Goal: Task Accomplishment & Management: Manage account settings

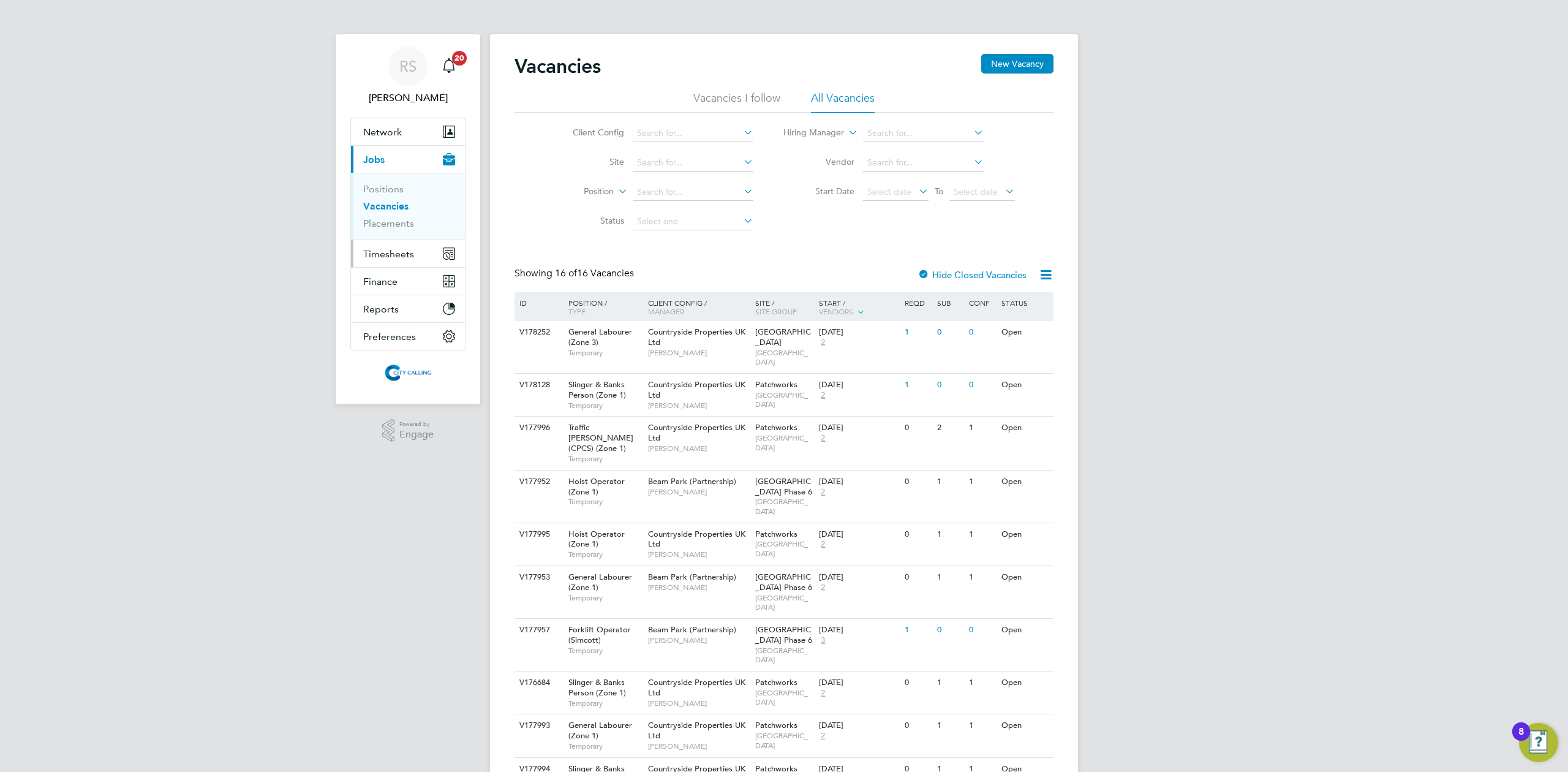
click at [392, 255] on span "Timesheets" at bounding box center [389, 254] width 51 height 11
click at [396, 215] on link "Timesheets" at bounding box center [389, 217] width 51 height 11
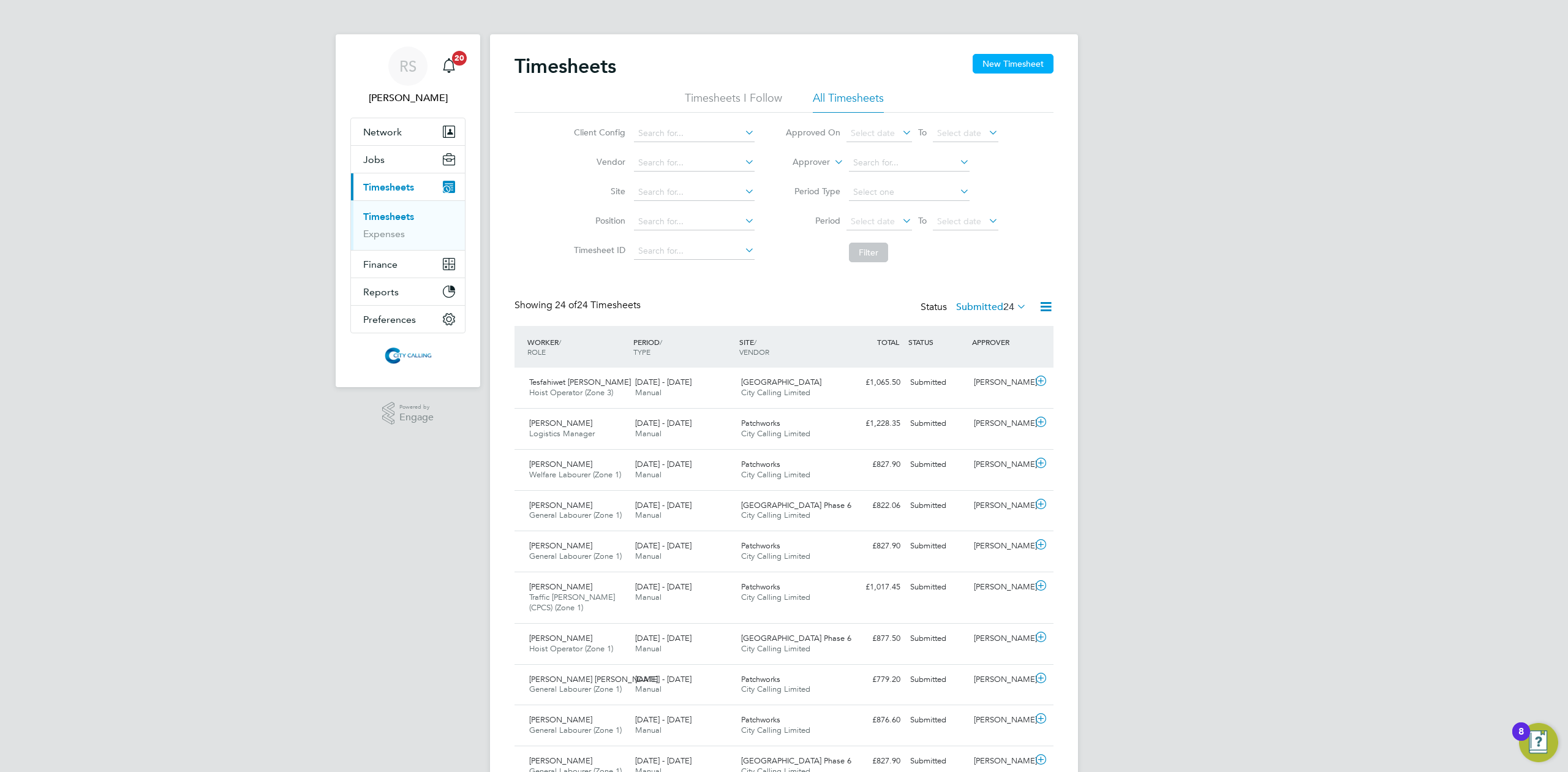
click at [1017, 65] on button "New Timesheet" at bounding box center [1013, 63] width 81 height 20
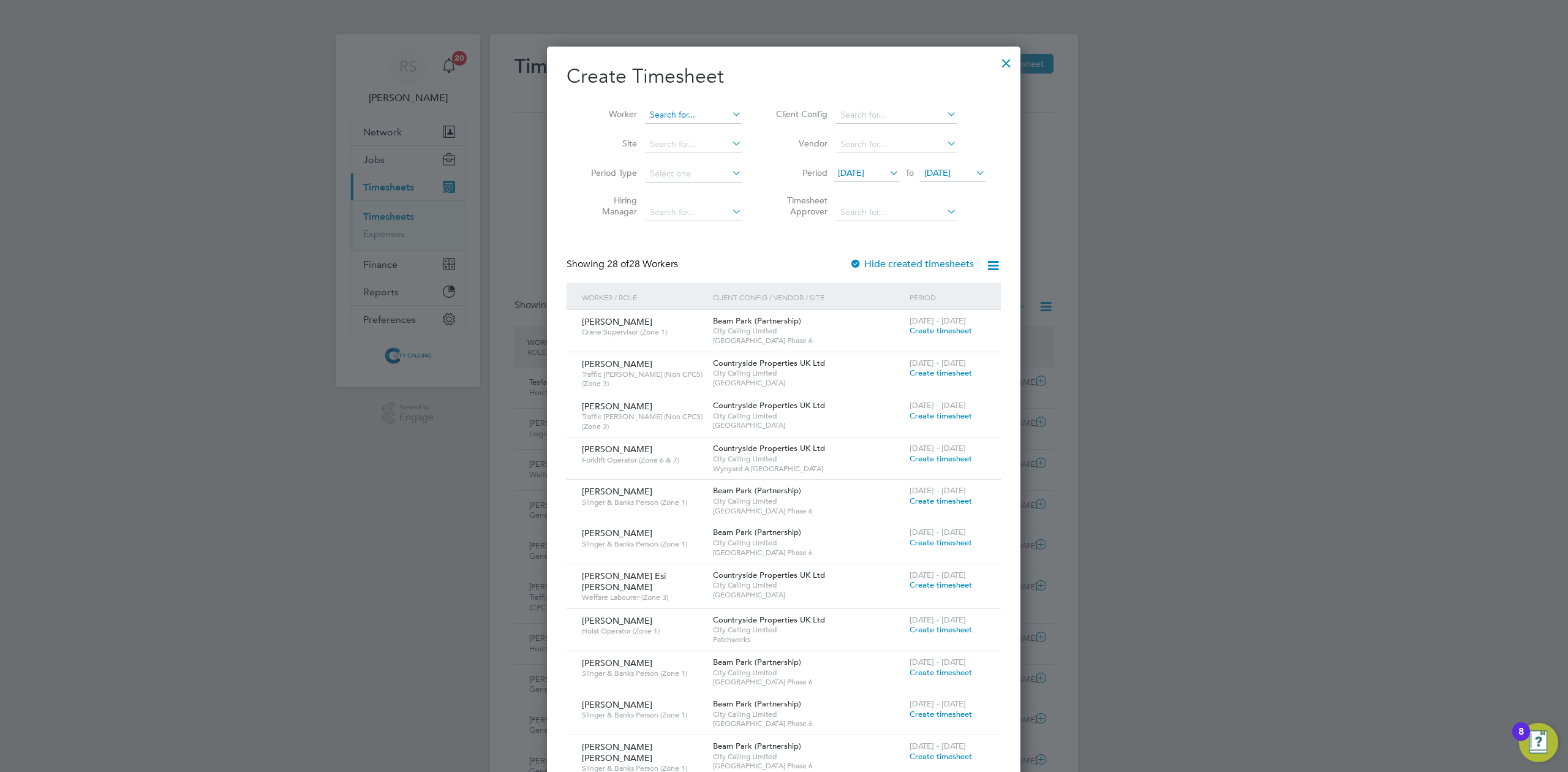
click at [693, 110] on input at bounding box center [693, 115] width 96 height 17
click at [699, 131] on li "Simeon Rolle" at bounding box center [720, 131] width 151 height 16
type input "[PERSON_NAME]"
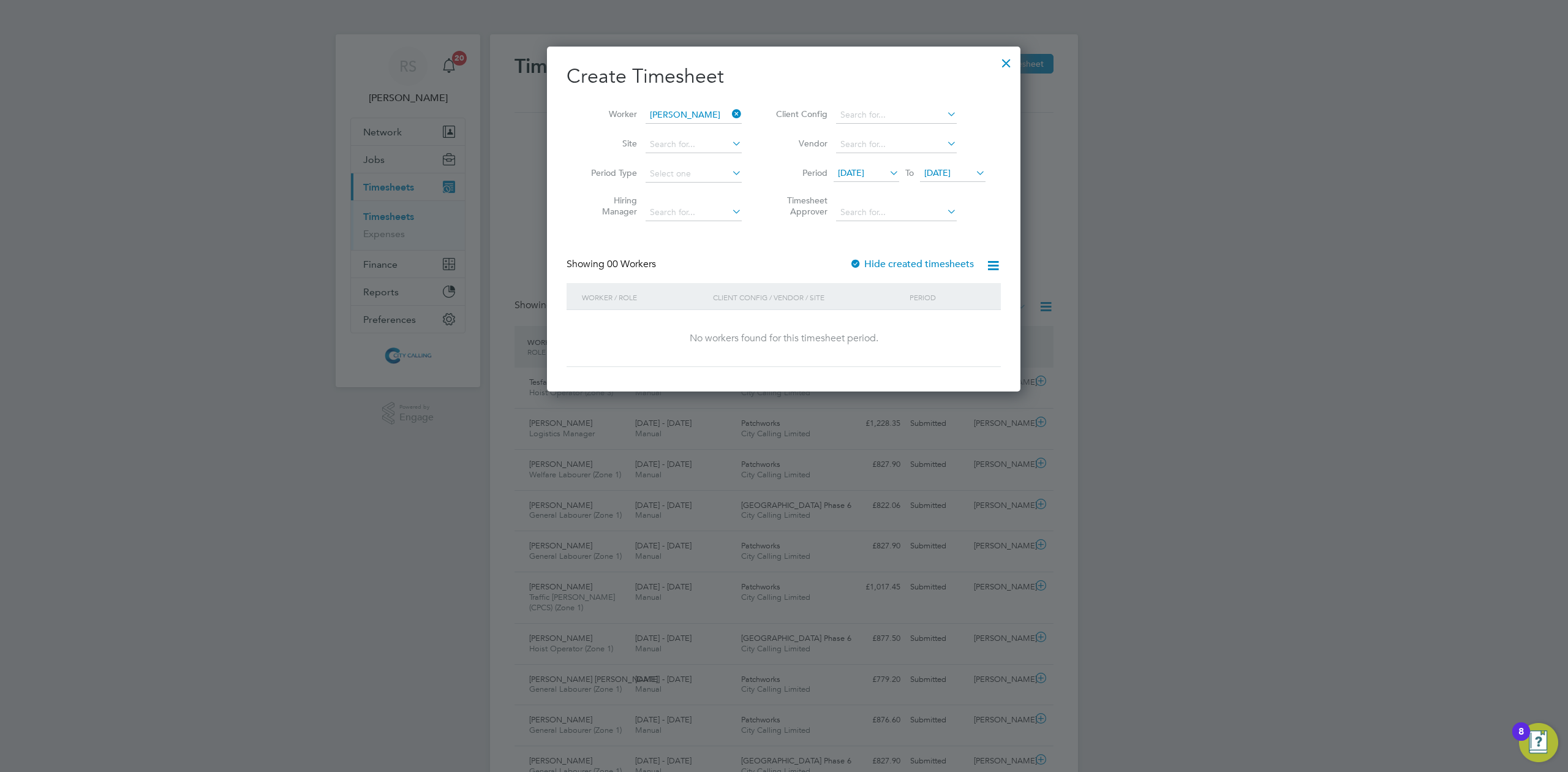
click at [852, 258] on div at bounding box center [855, 264] width 12 height 12
click at [868, 165] on span "[DATE]" at bounding box center [866, 174] width 65 height 16
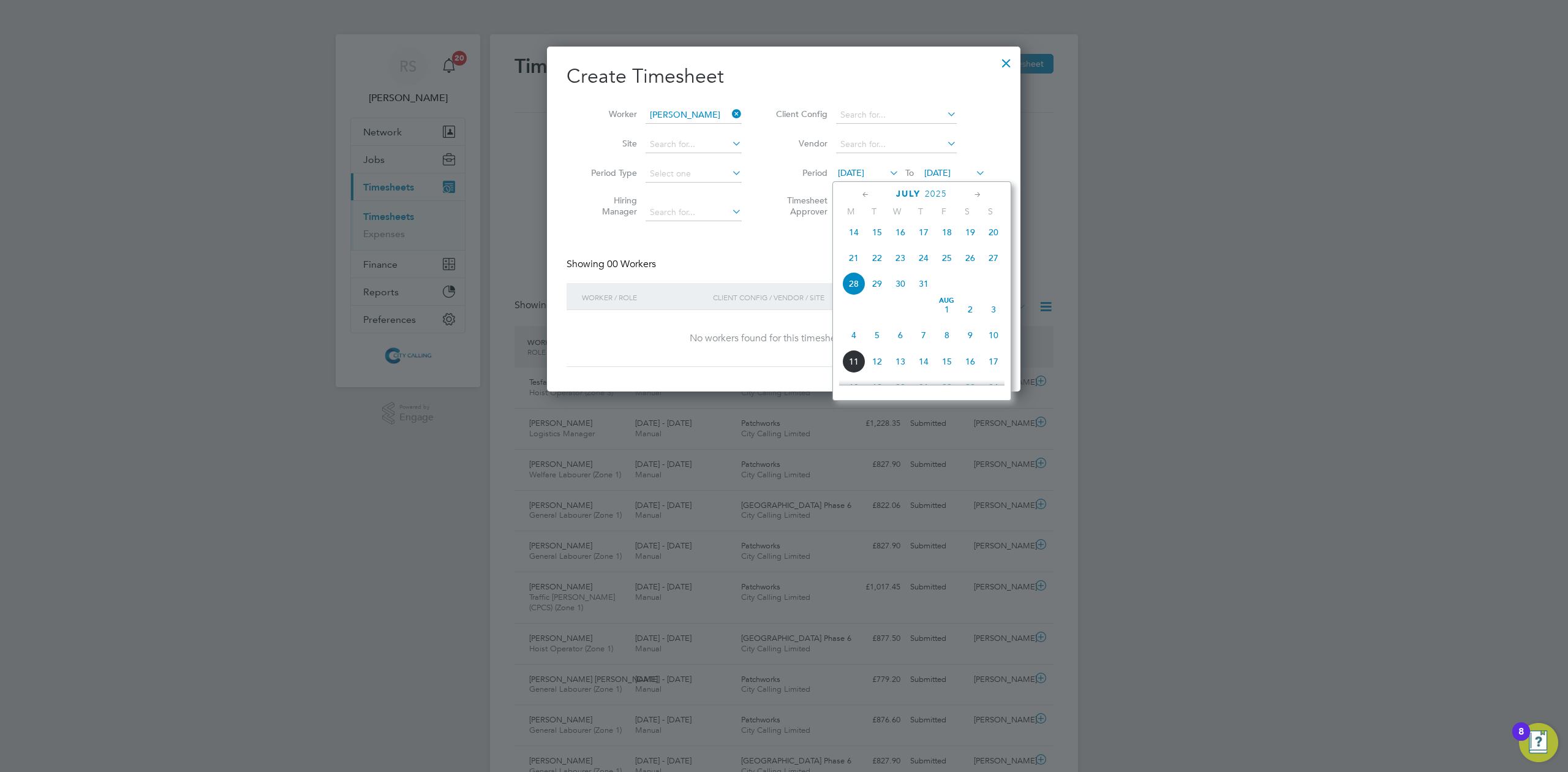
click at [854, 236] on span "14" at bounding box center [854, 232] width 23 height 23
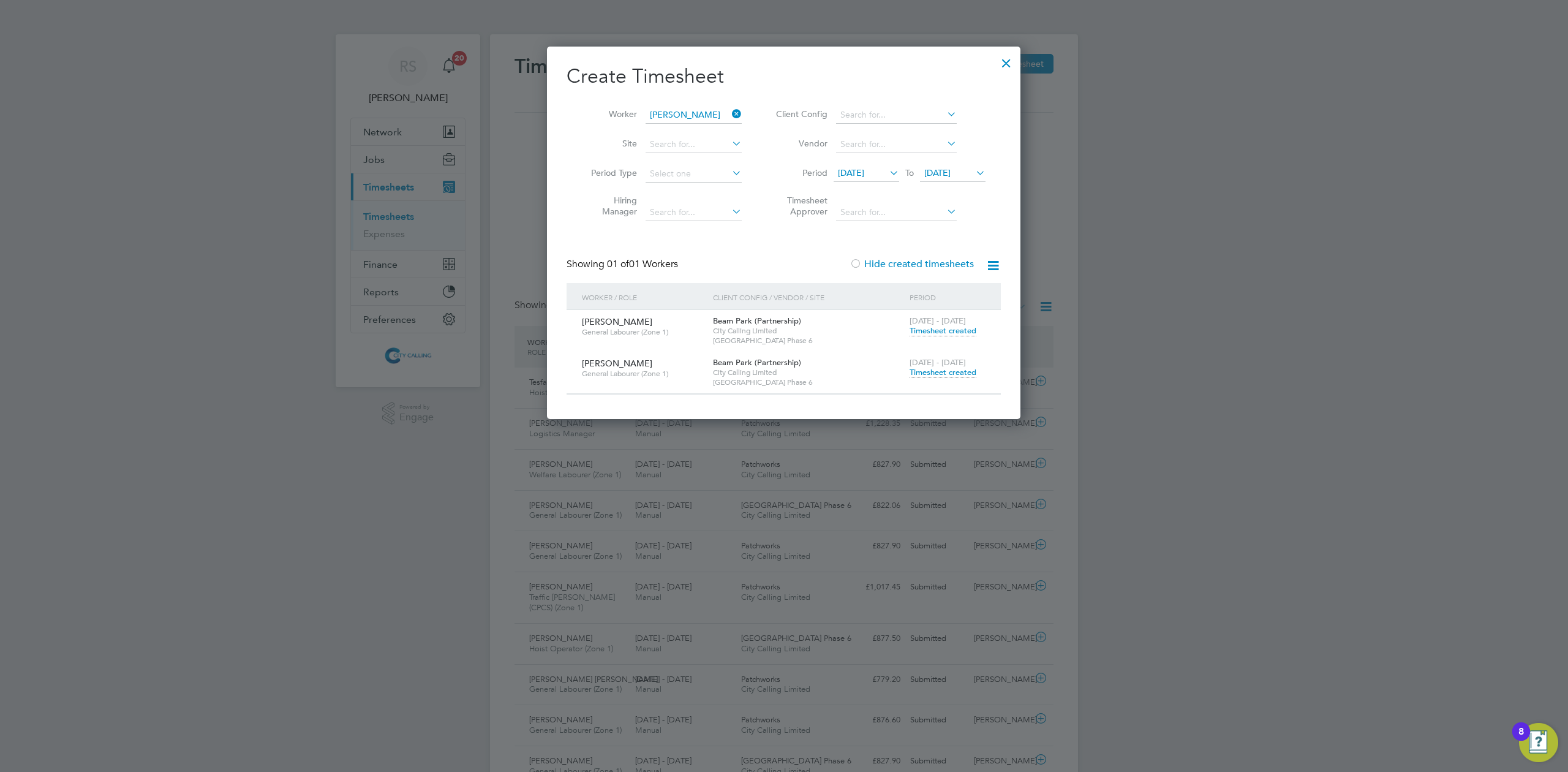
click at [864, 177] on span "[DATE]" at bounding box center [851, 172] width 27 height 11
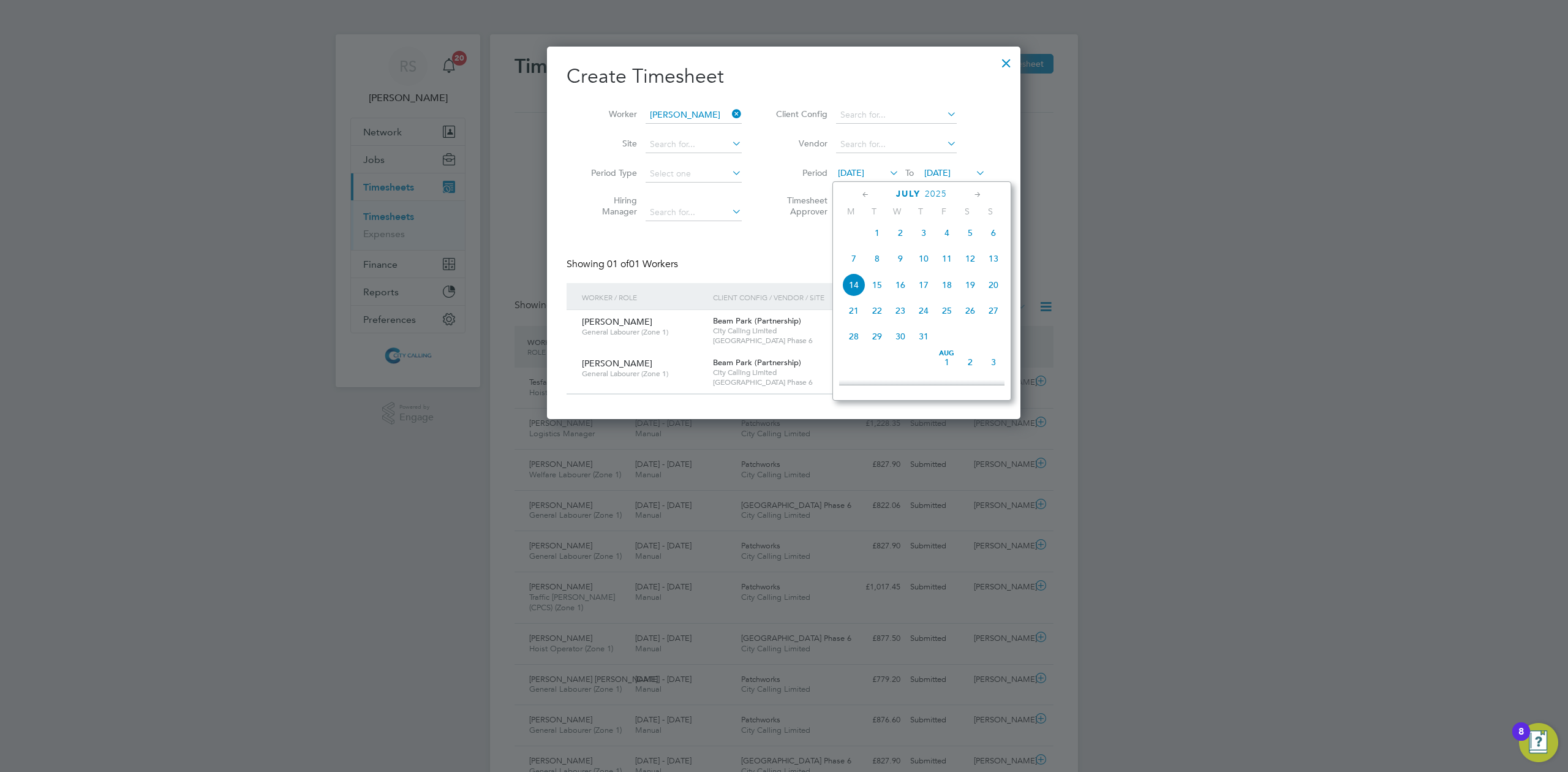
click at [856, 262] on span "7" at bounding box center [854, 258] width 23 height 23
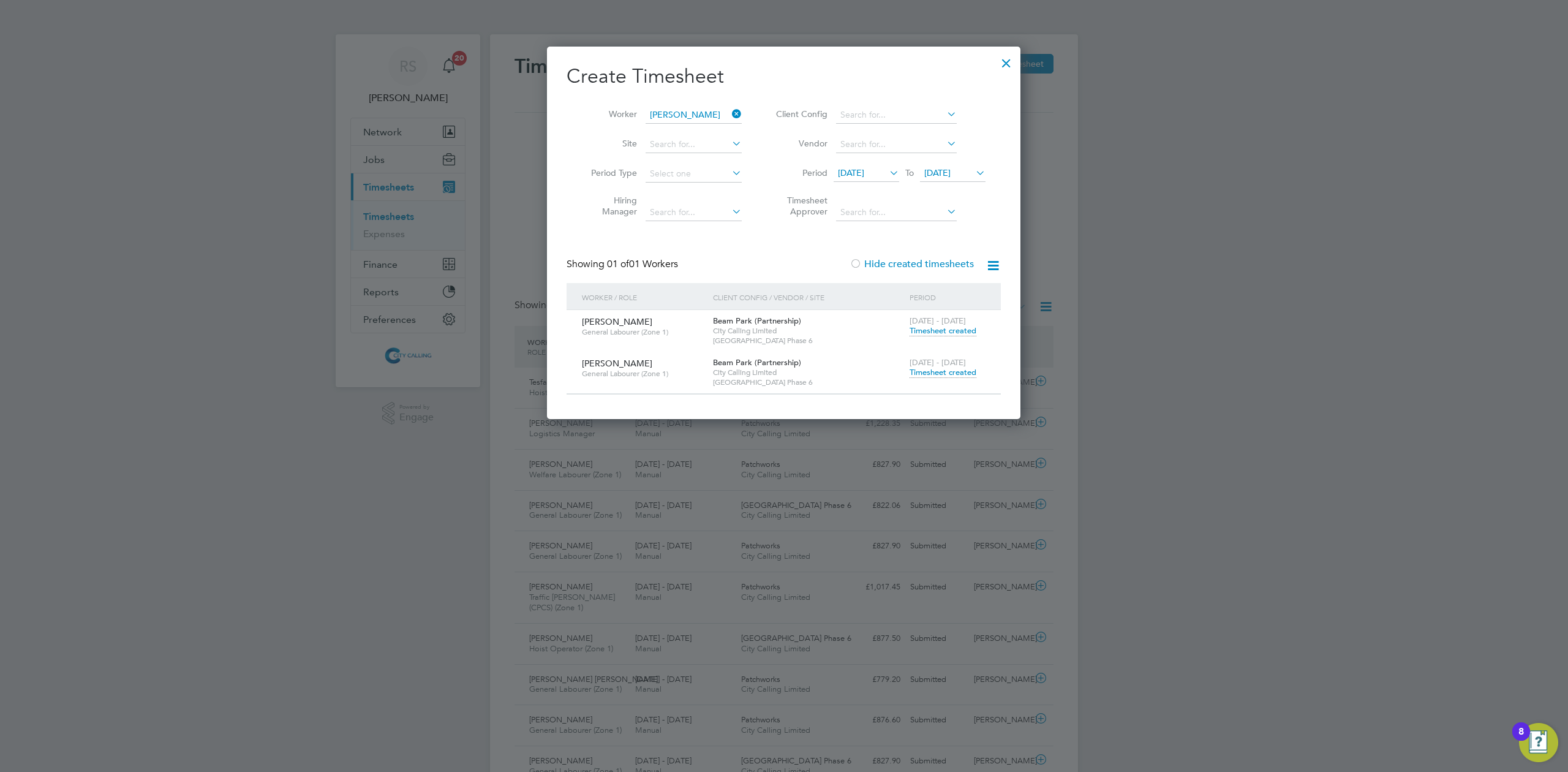
drag, startPoint x: 1008, startPoint y: 60, endPoint x: 452, endPoint y: 226, distance: 580.3
click at [1007, 60] on div at bounding box center [1006, 60] width 22 height 22
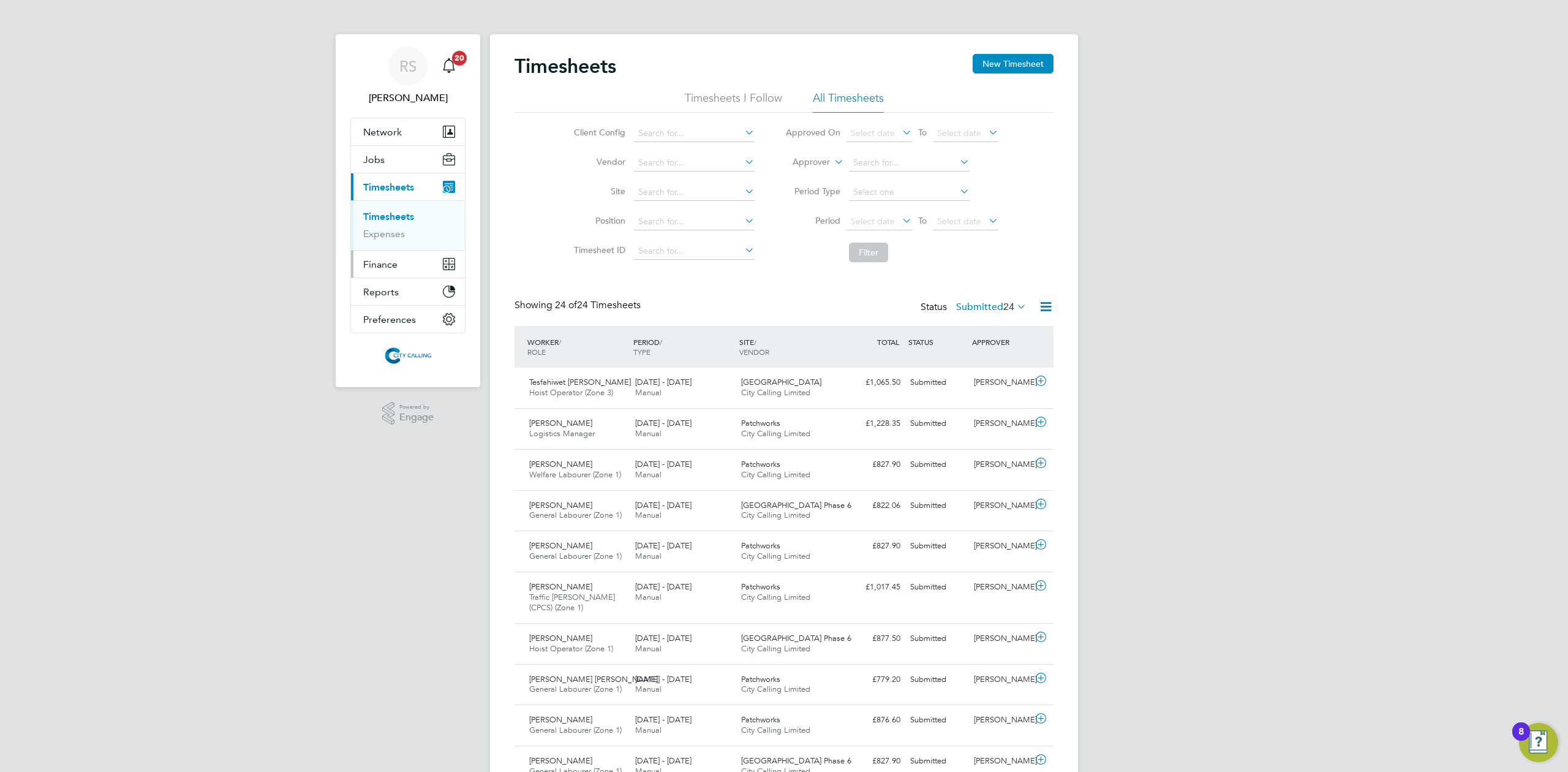
scroll to position [30, 106]
click at [383, 152] on button "Jobs" at bounding box center [408, 159] width 114 height 27
click at [395, 222] on link "Placements" at bounding box center [389, 223] width 51 height 11
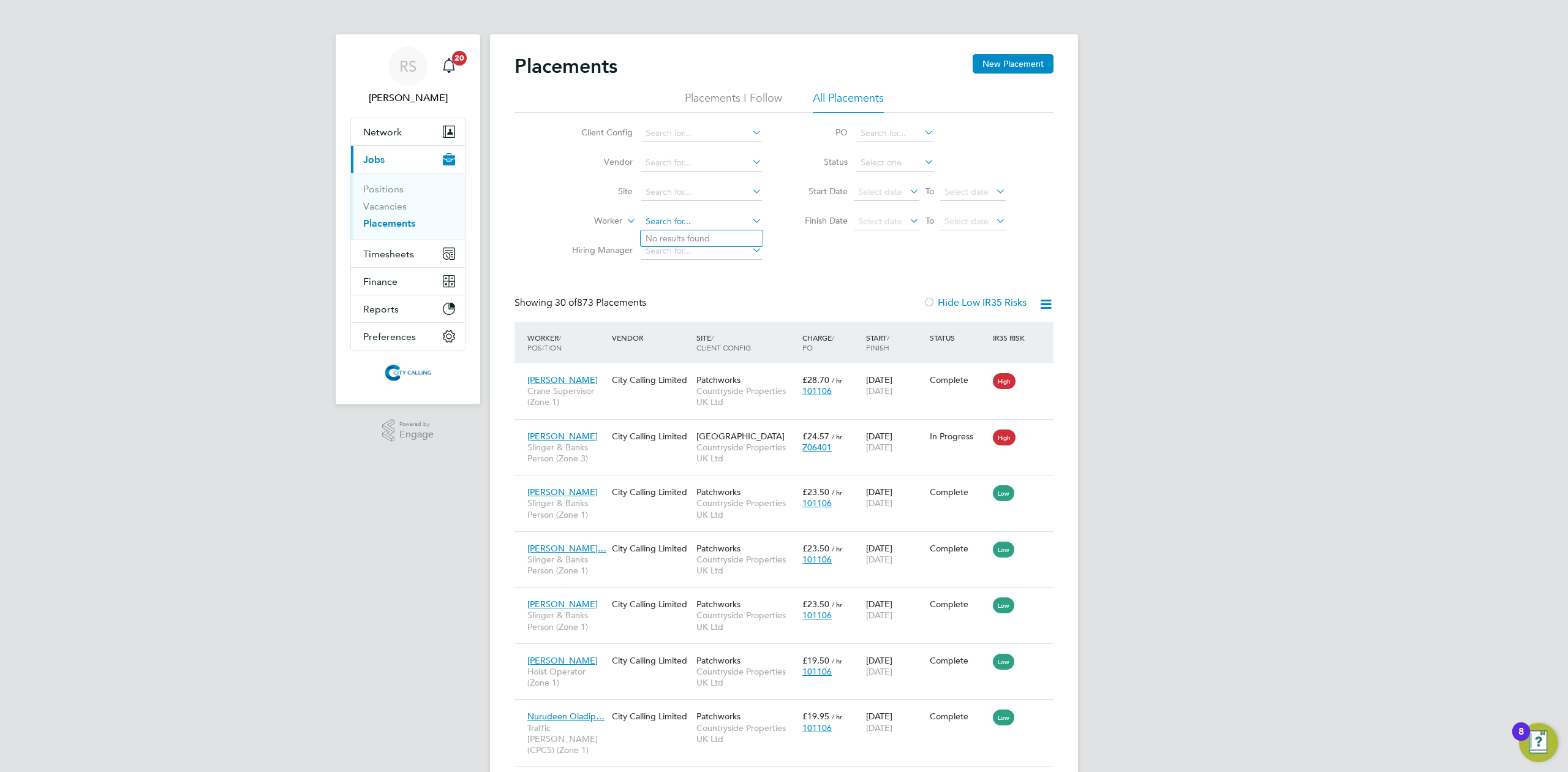
click at [685, 224] on input at bounding box center [702, 222] width 121 height 17
click at [681, 233] on li "Simeon Rolle" at bounding box center [716, 239] width 151 height 16
type input "[PERSON_NAME]"
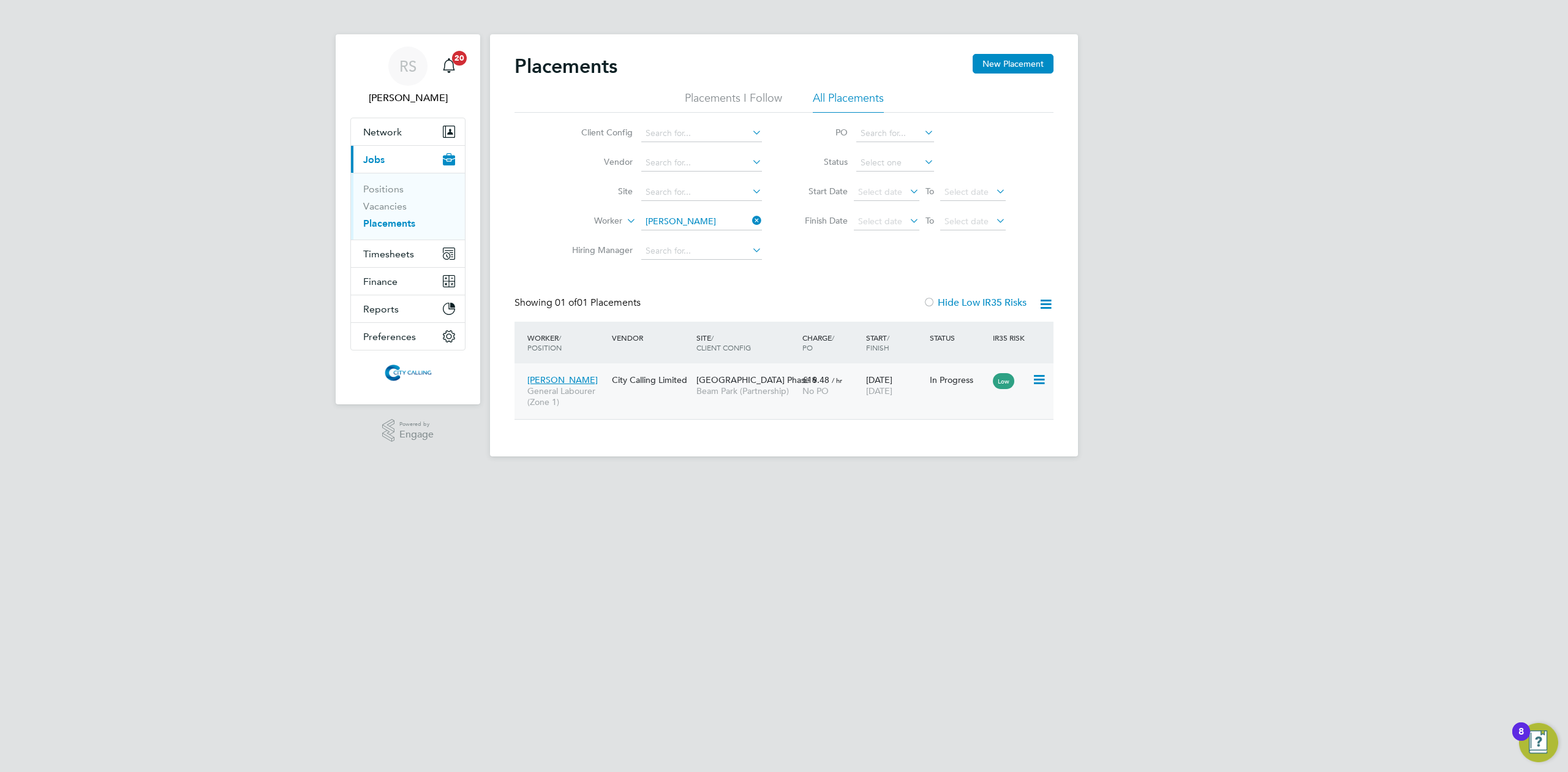
click at [704, 383] on span "[GEOGRAPHIC_DATA] Phase 6" at bounding box center [757, 379] width 121 height 11
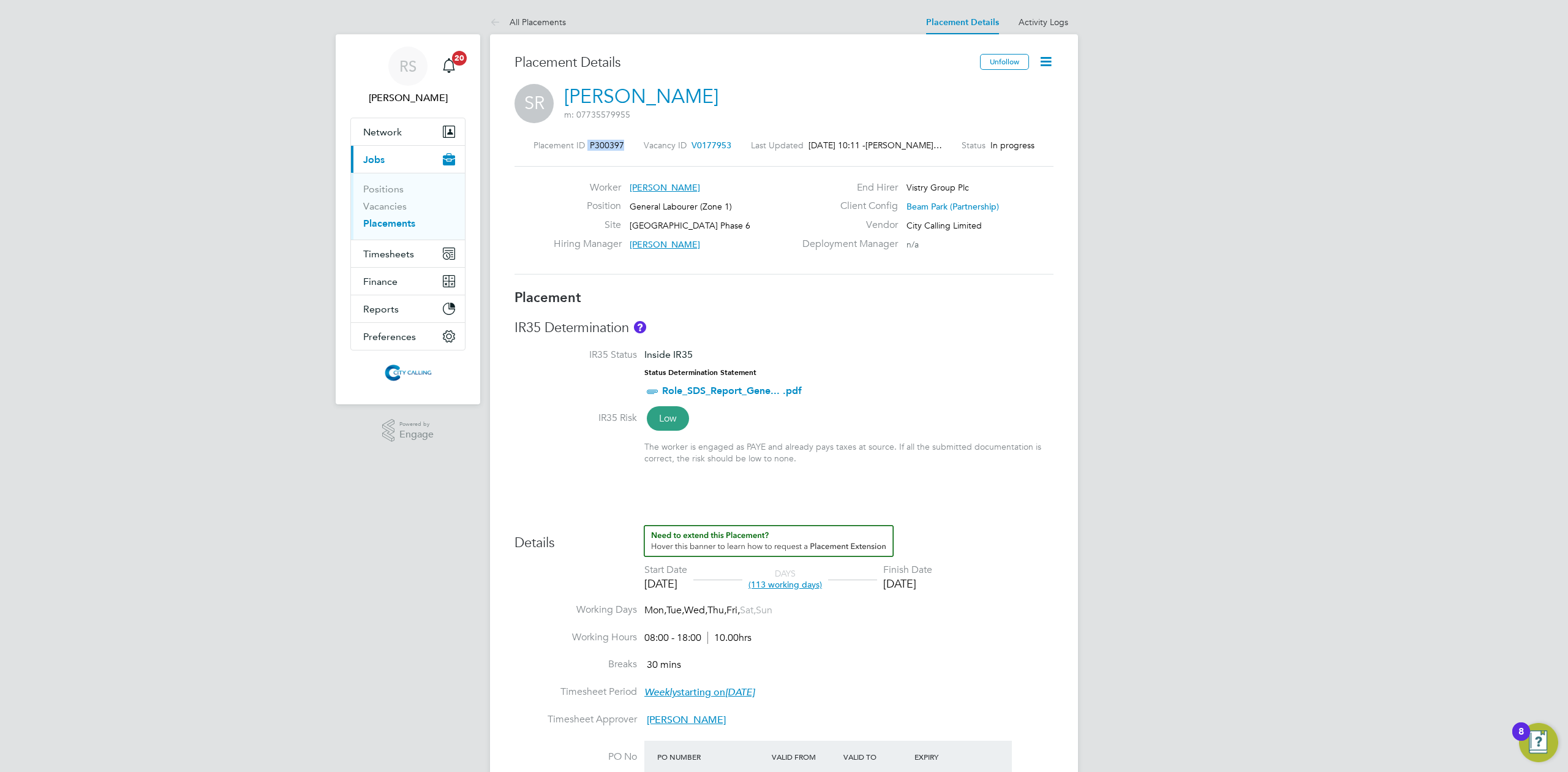
drag, startPoint x: 619, startPoint y: 143, endPoint x: 519, endPoint y: 147, distance: 100.1
click at [519, 147] on div "Placement ID P300397 Vacancy ID V0177953 Last Updated [DATE] 10:11 - [PERSON_NA…" at bounding box center [783, 145] width 539 height 11
copy div "P300397"
click at [500, 22] on icon at bounding box center [498, 23] width 15 height 15
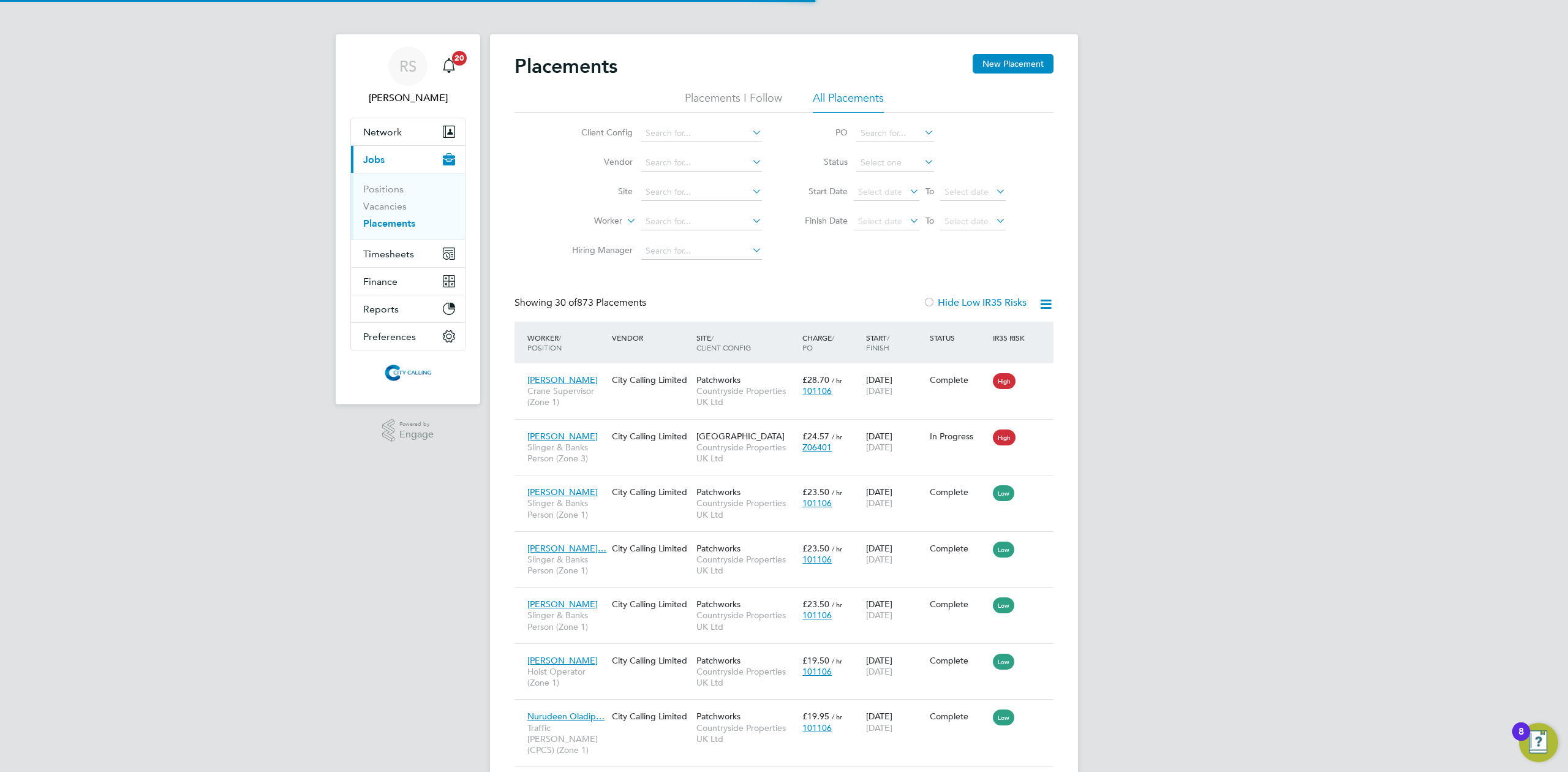
scroll to position [46, 106]
click at [679, 215] on input at bounding box center [702, 222] width 121 height 17
drag, startPoint x: 664, startPoint y: 229, endPoint x: 681, endPoint y: 236, distance: 18.4
click at [664, 233] on li "[PERSON_NAME]" at bounding box center [702, 239] width 122 height 16
type input "[PERSON_NAME]"
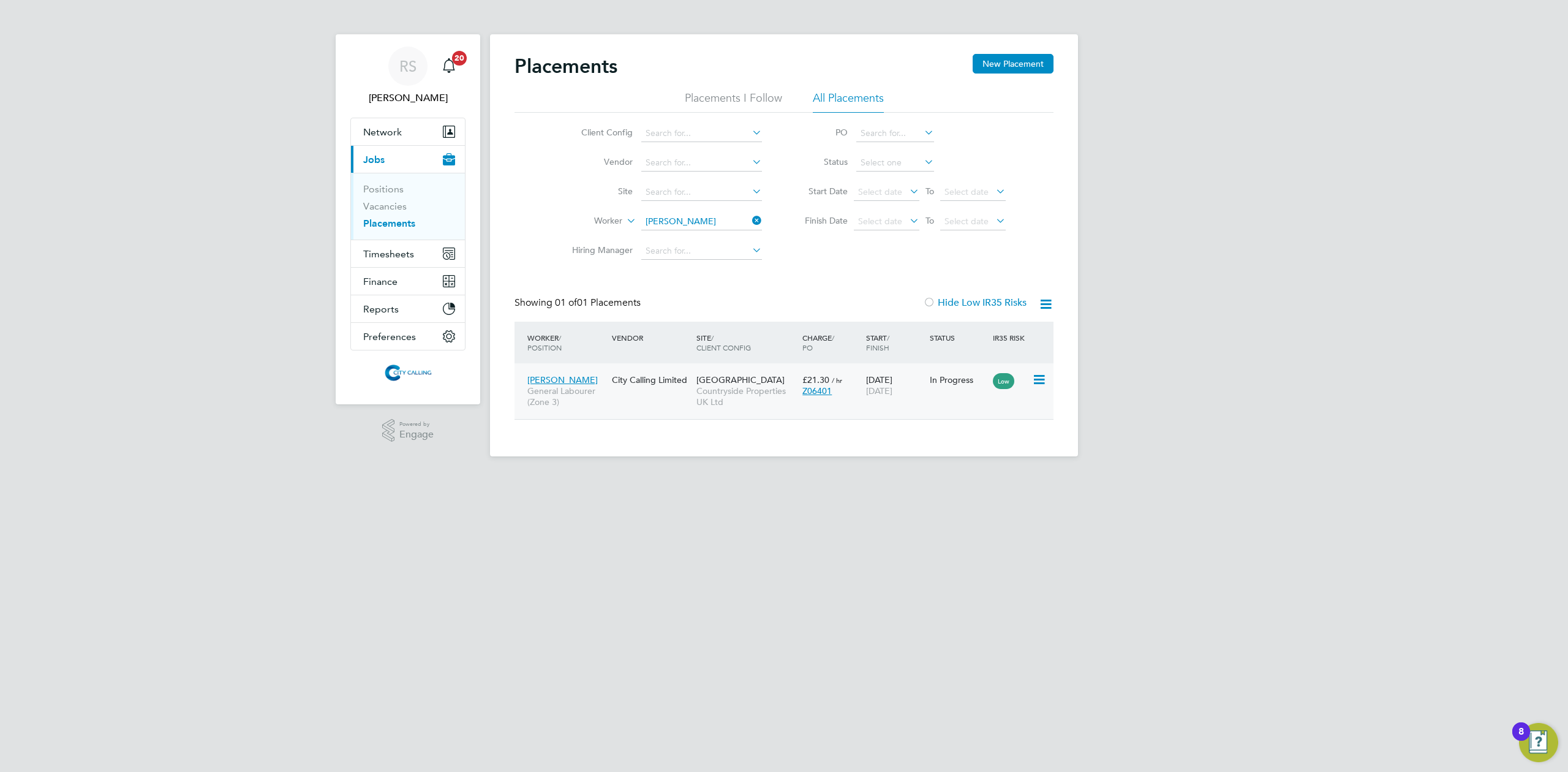
click at [968, 386] on div "In Progress" at bounding box center [958, 379] width 64 height 23
